Goal: Navigation & Orientation: Find specific page/section

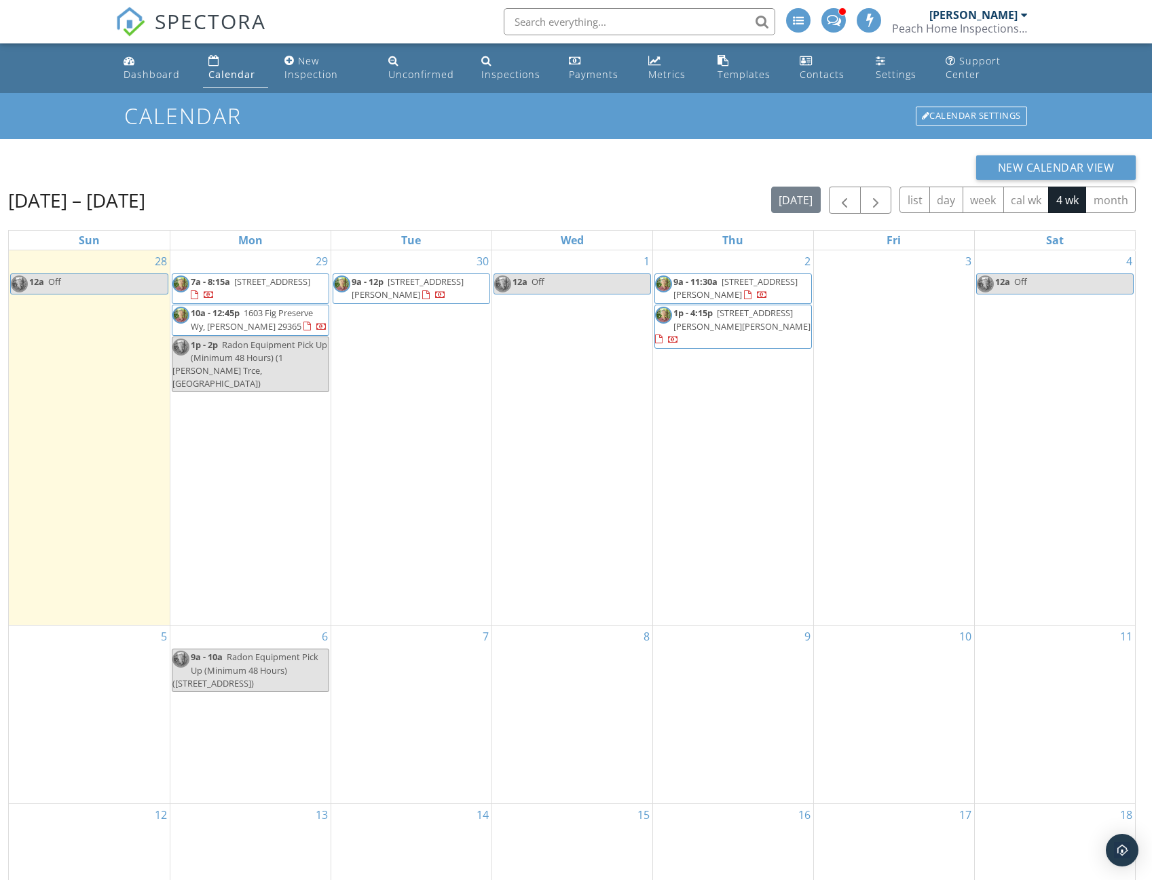
click at [243, 317] on link "10a - 12:45p 1603 Fig Preserve Wy, Lyman 29365" at bounding box center [259, 319] width 136 height 25
click at [233, 326] on span "1603 Fig Preserve Wy, [PERSON_NAME] 29365" at bounding box center [252, 319] width 122 height 25
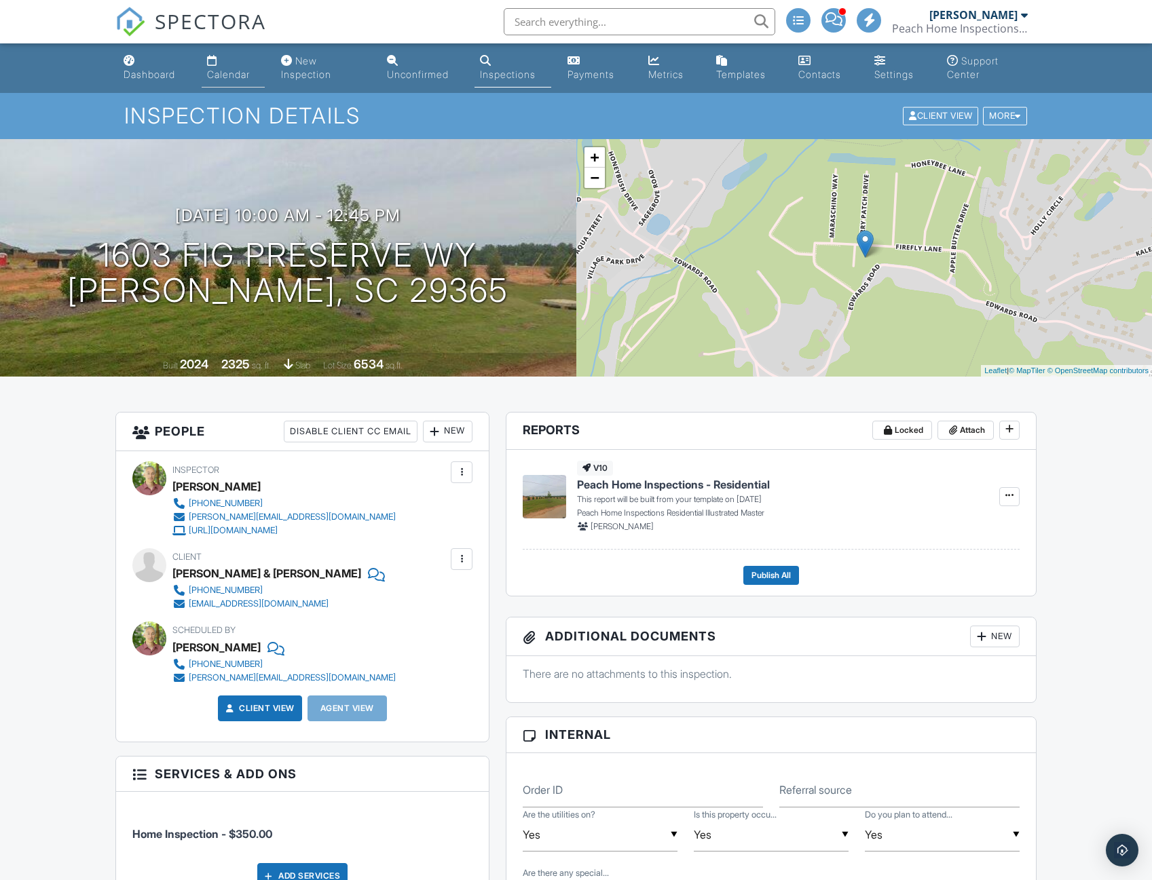
click at [233, 76] on div "Calendar" at bounding box center [228, 75] width 43 height 12
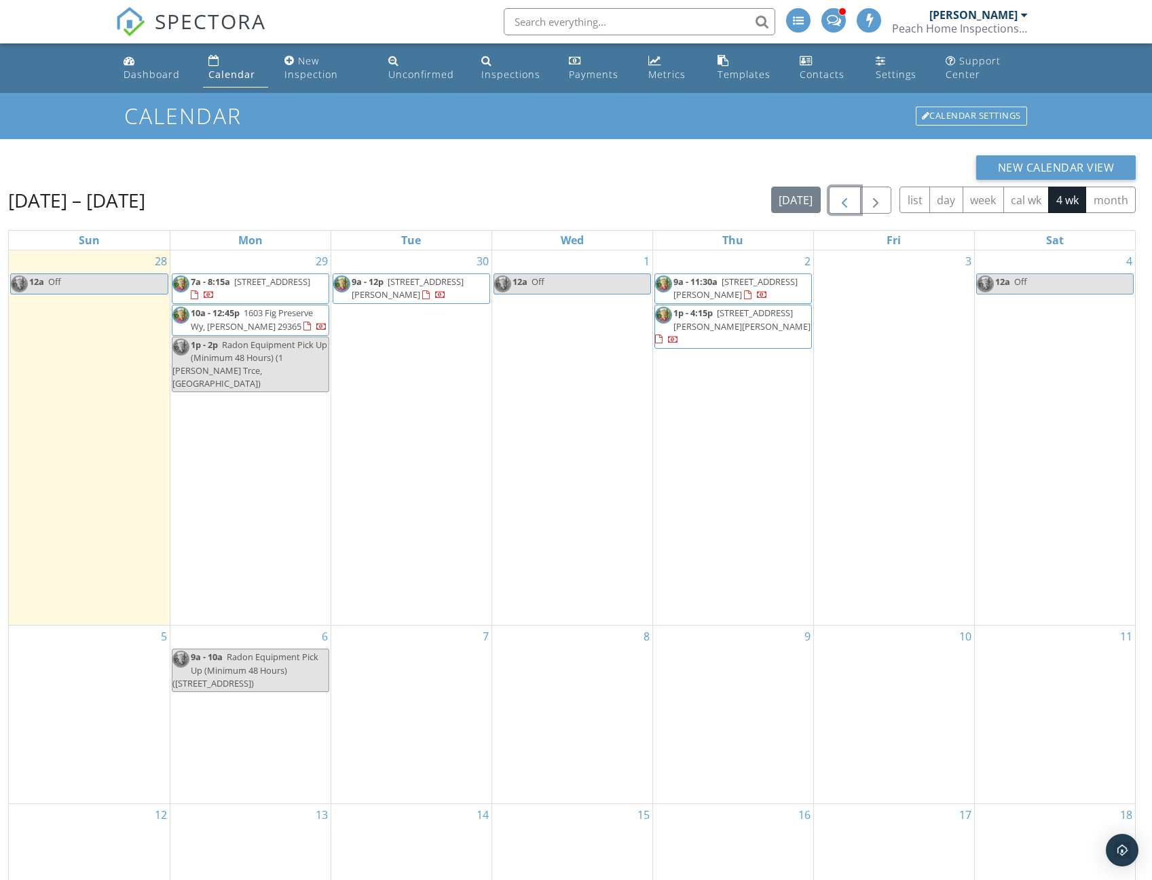
click at [845, 209] on span "button" at bounding box center [844, 201] width 16 height 16
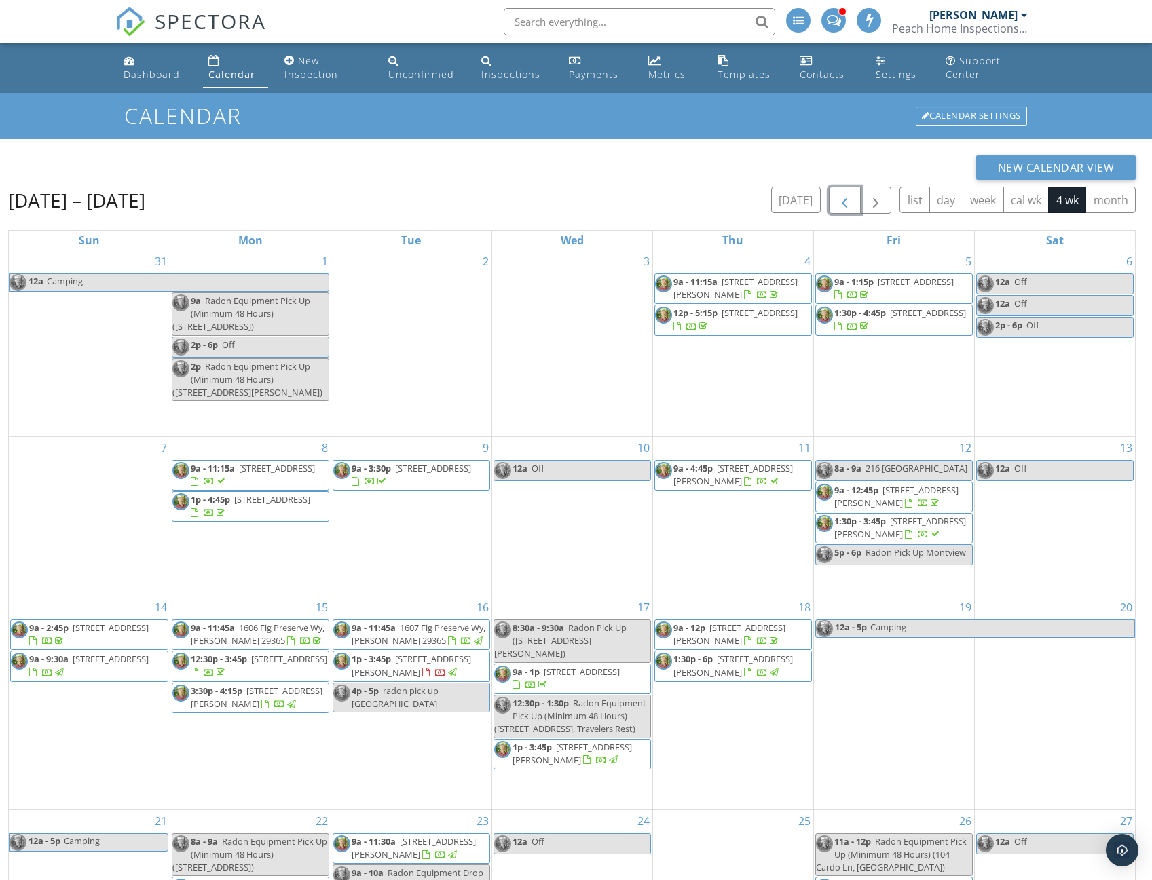
scroll to position [195, 0]
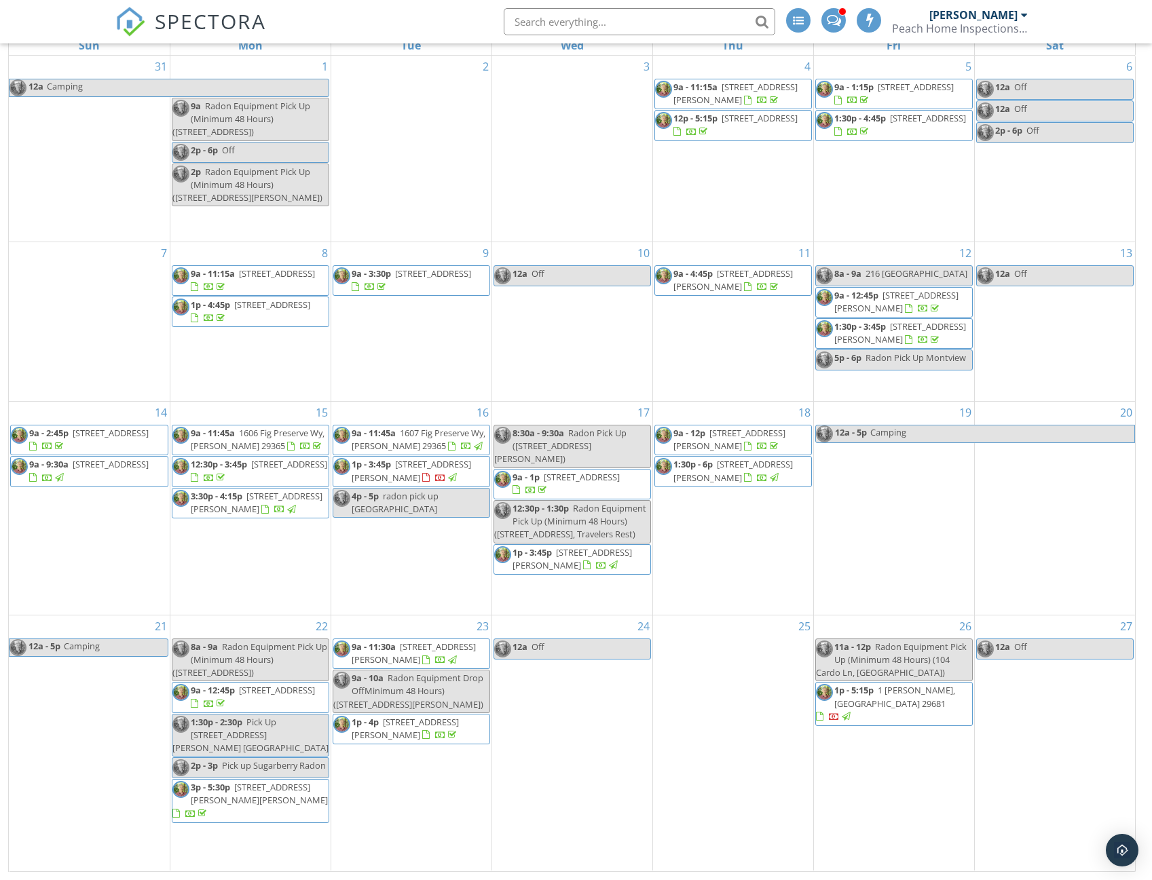
click at [385, 483] on span "[STREET_ADDRESS][PERSON_NAME]" at bounding box center [411, 470] width 119 height 25
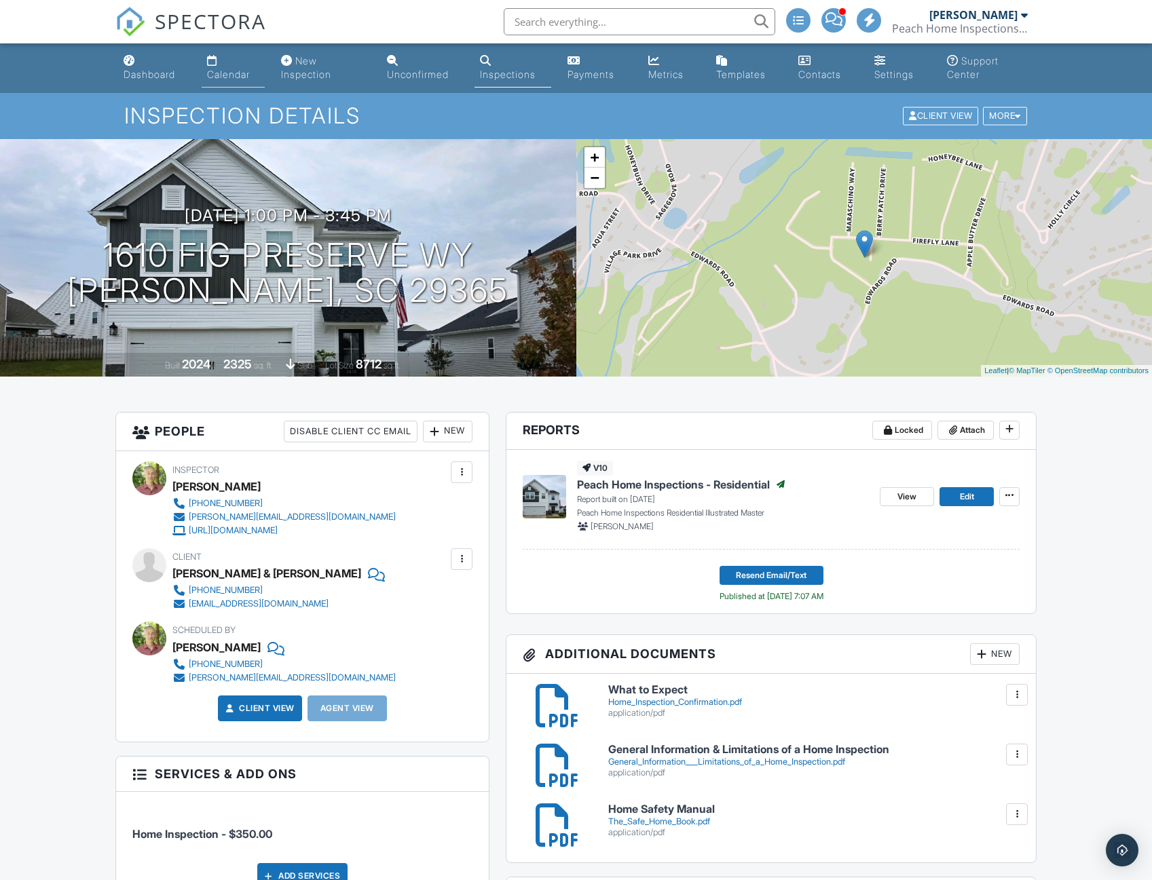
click at [218, 77] on div "Calendar" at bounding box center [228, 75] width 43 height 12
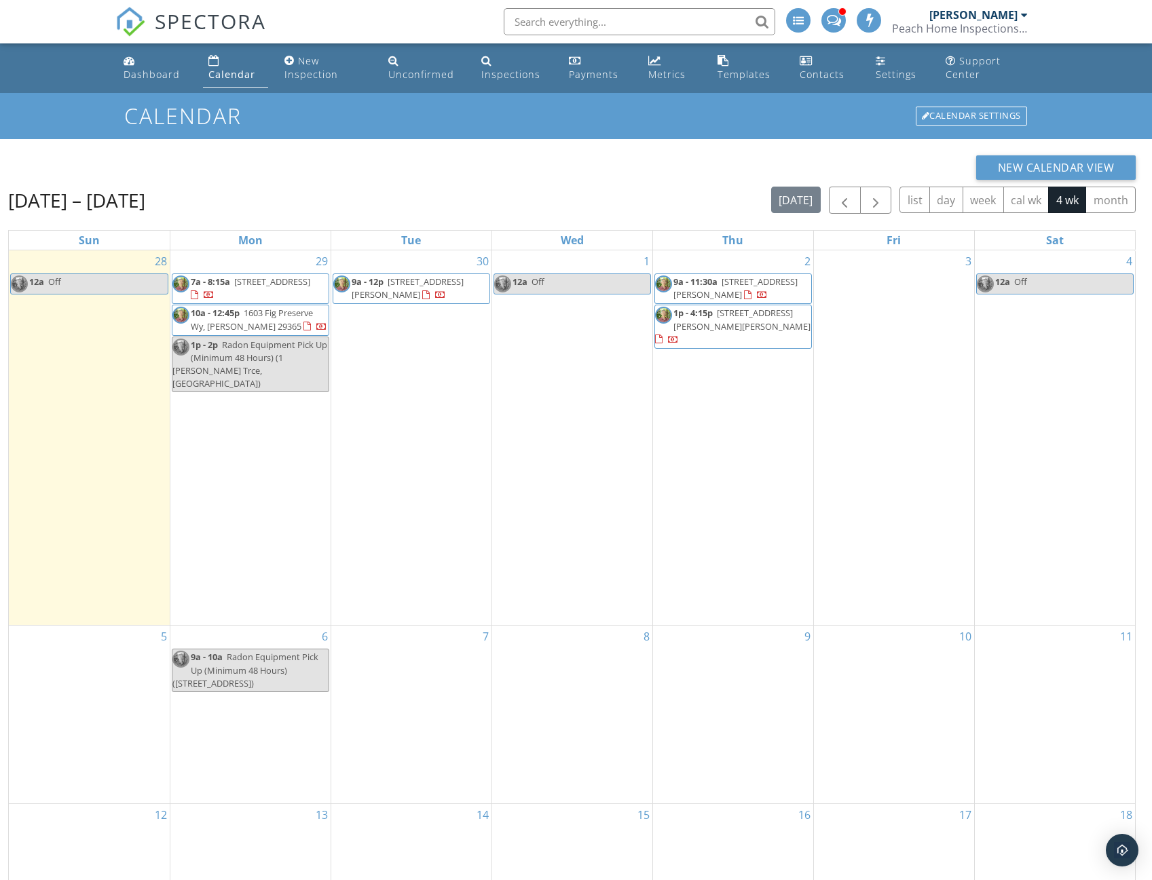
click at [834, 13] on span at bounding box center [834, 19] width 14 height 12
click at [848, 199] on span "button" at bounding box center [844, 201] width 16 height 16
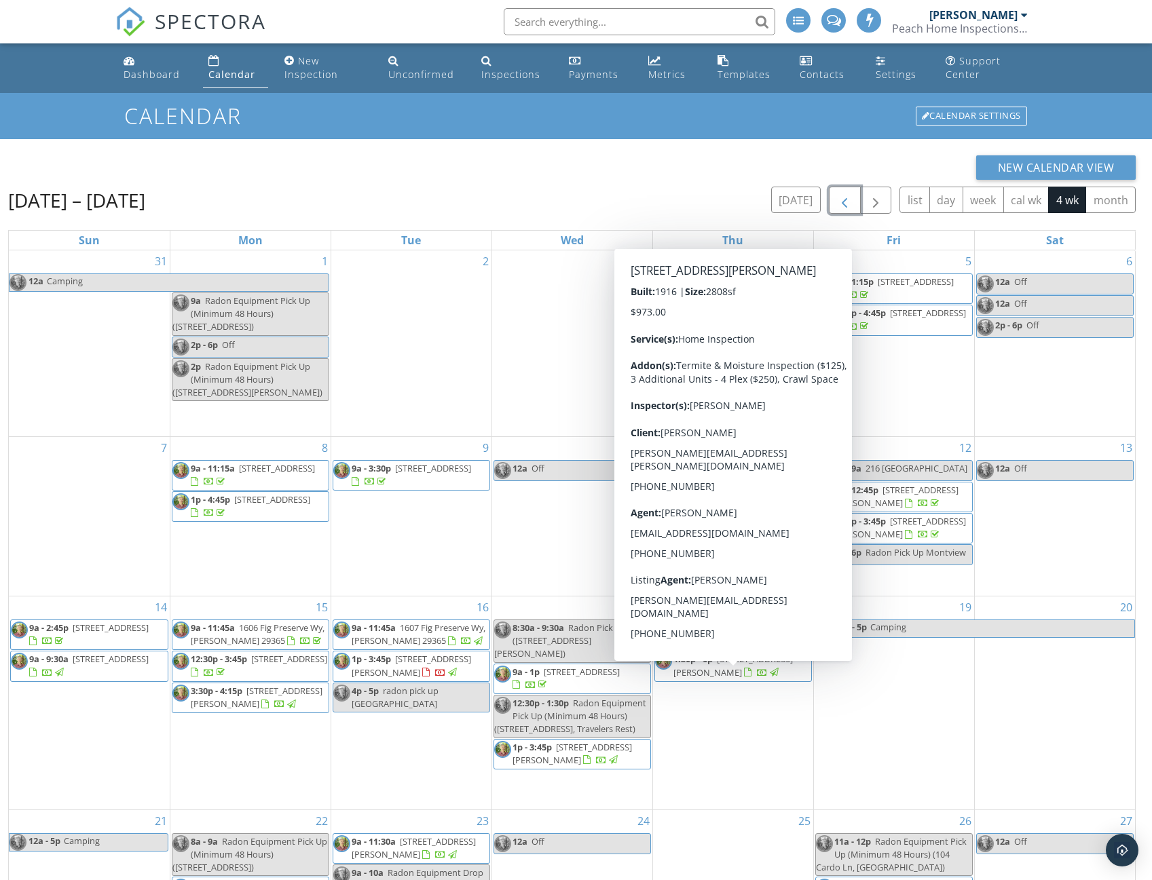
scroll to position [195, 0]
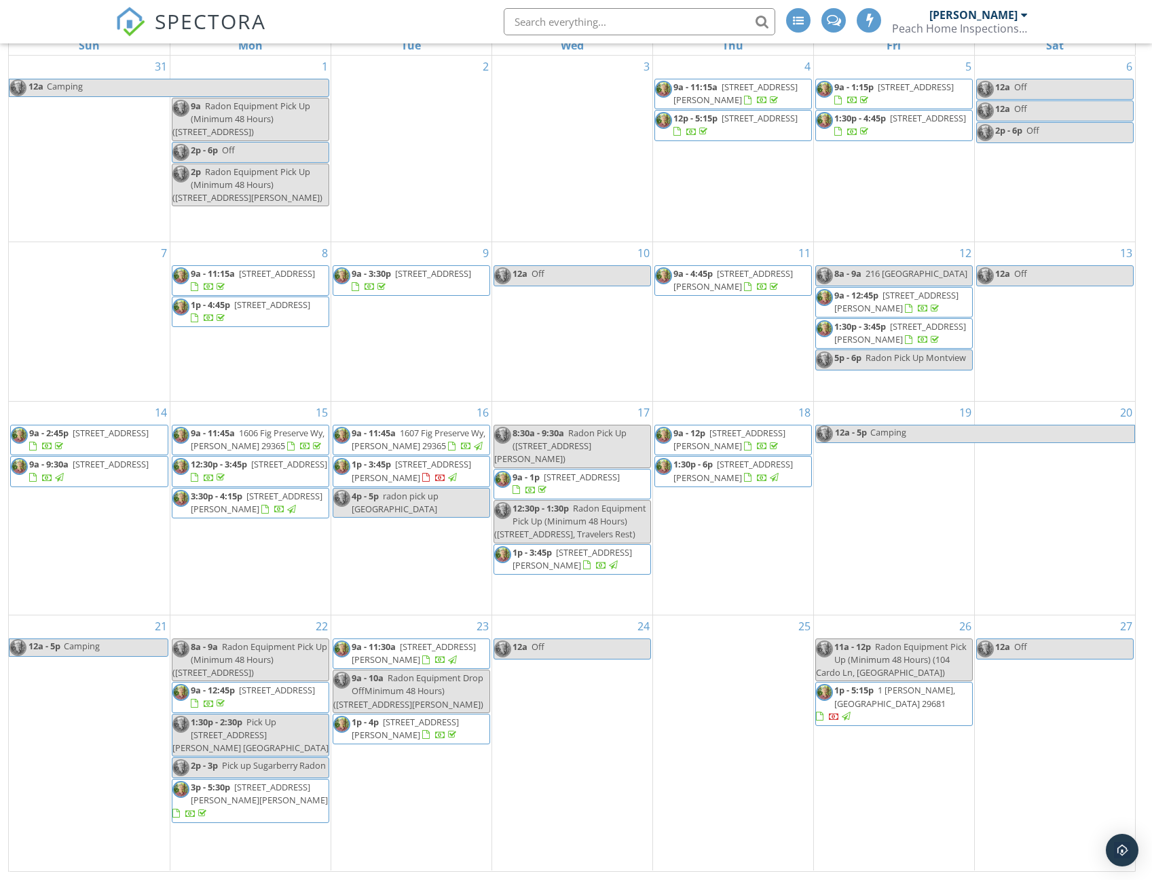
click at [870, 709] on span "1 Gilder Trce, Simpsonville 29681" at bounding box center [894, 696] width 121 height 25
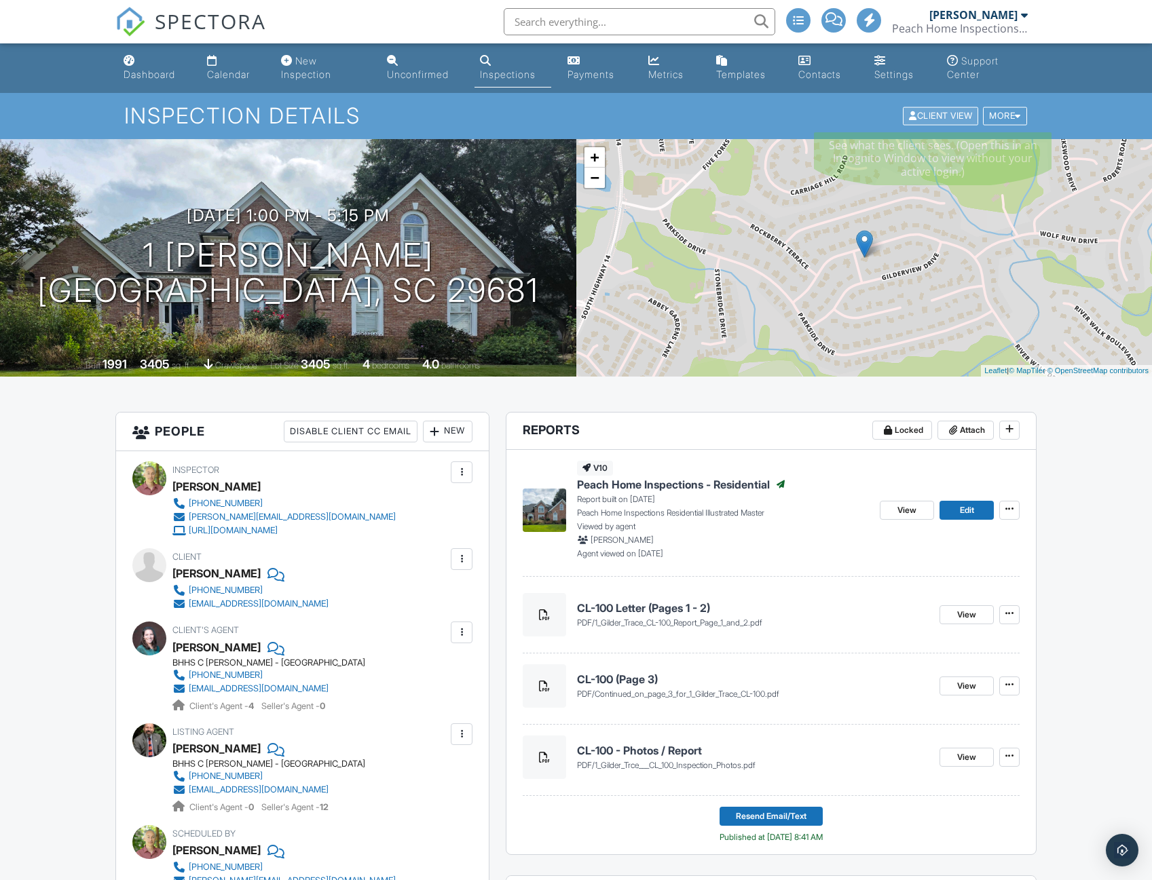
click at [937, 117] on div "Client View" at bounding box center [940, 116] width 75 height 18
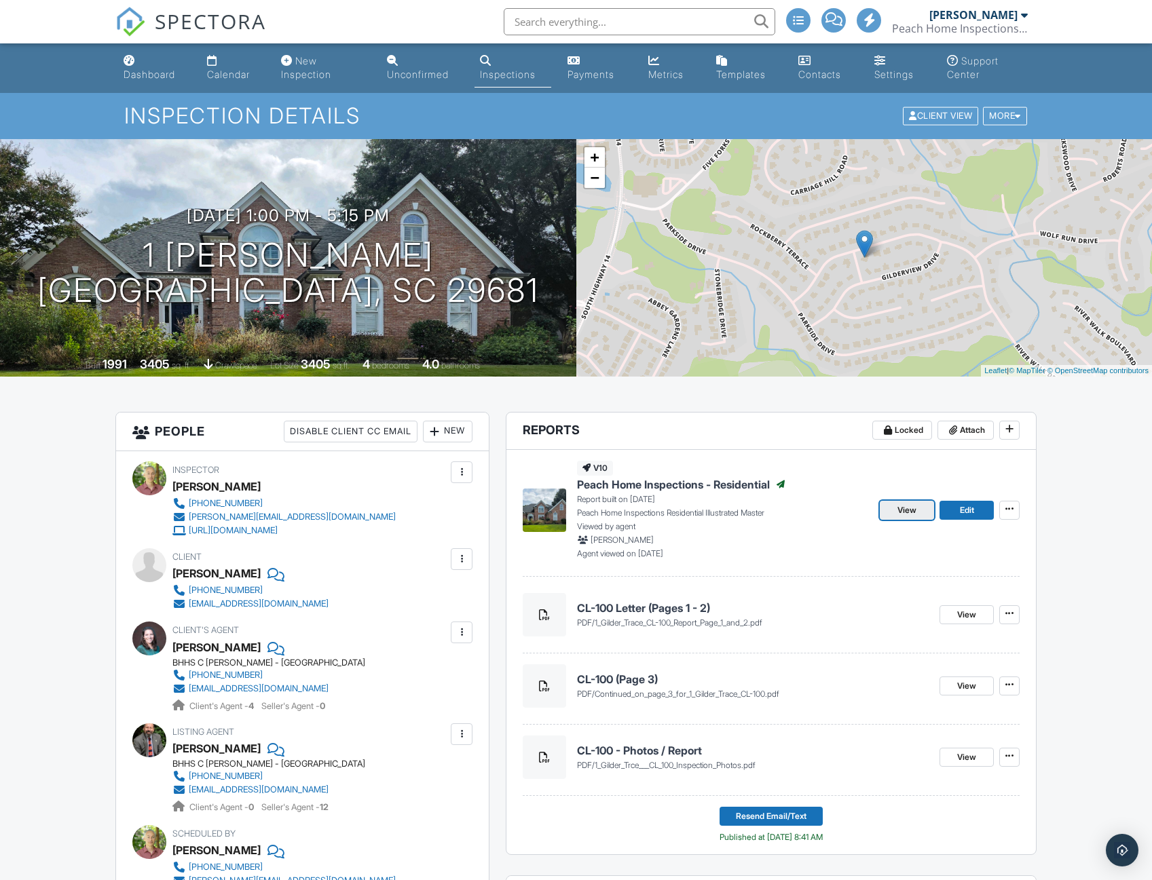
click at [901, 512] on span "View" at bounding box center [906, 511] width 19 height 14
